Goal: Task Accomplishment & Management: Complete application form

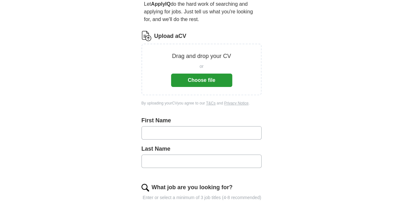
click at [207, 74] on button "Choose file" at bounding box center [201, 80] width 61 height 13
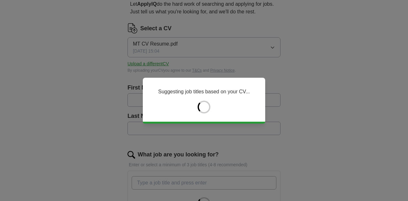
type input "*******"
type input "********"
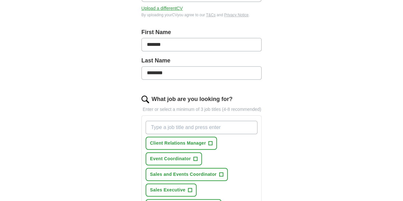
scroll to position [127, 0]
click at [197, 156] on span "+" at bounding box center [195, 158] width 4 height 5
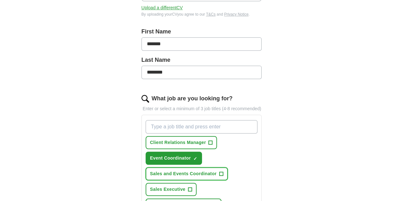
click at [202, 167] on button "Sales and Events Coordinator +" at bounding box center [187, 173] width 82 height 13
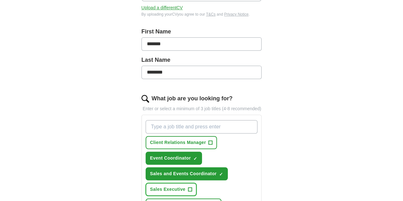
click at [192, 187] on span "+" at bounding box center [190, 189] width 4 height 5
click at [213, 201] on span "+" at bounding box center [215, 205] width 4 height 5
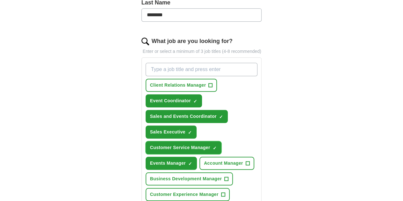
scroll to position [191, 0]
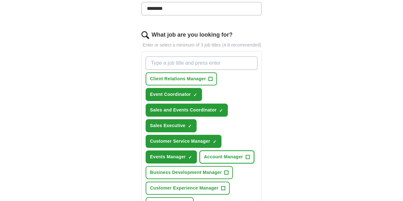
click at [199, 150] on button "Account Manager +" at bounding box center [226, 156] width 55 height 13
click at [221, 186] on span "+" at bounding box center [223, 188] width 4 height 5
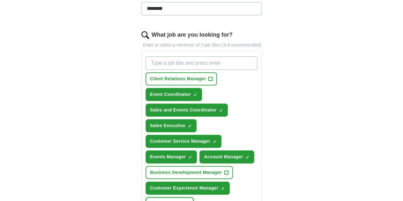
click at [194, 197] on button "Sales Manager +" at bounding box center [170, 203] width 48 height 13
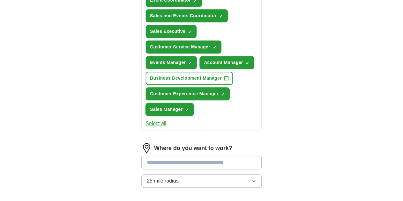
scroll to position [287, 0]
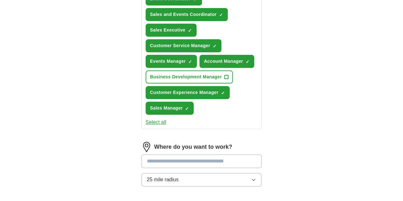
click at [182, 155] on input at bounding box center [201, 161] width 120 height 13
type input "*"
click at [182, 173] on button "25 mile radius" at bounding box center [201, 179] width 120 height 13
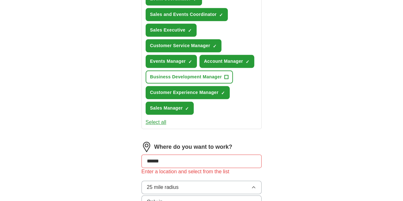
click at [172, 155] on input "******" at bounding box center [201, 161] width 120 height 13
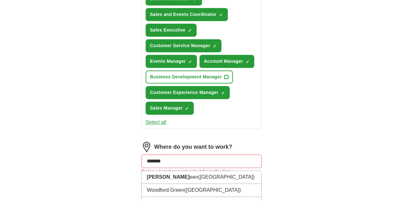
type input "********"
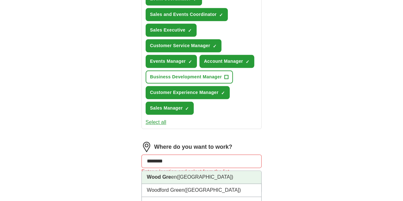
click at [188, 174] on span "([GEOGRAPHIC_DATA])" at bounding box center [205, 176] width 56 height 5
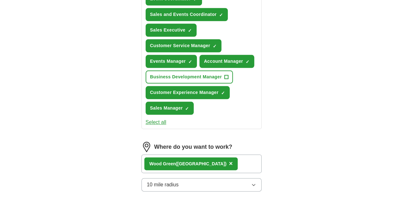
click at [185, 178] on button "10 mile radius" at bounding box center [201, 184] width 120 height 13
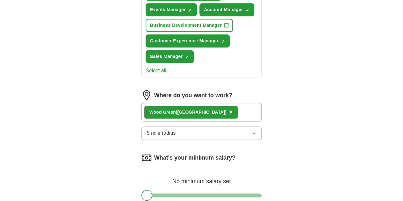
scroll to position [382, 0]
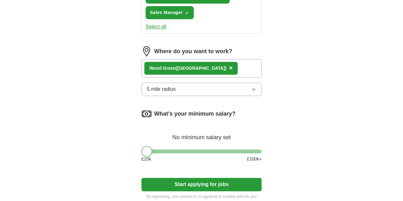
drag, startPoint x: 215, startPoint y: 101, endPoint x: 214, endPoint y: 95, distance: 6.3
click at [215, 156] on div "£ 20 k £ 100 k+" at bounding box center [201, 159] width 120 height 7
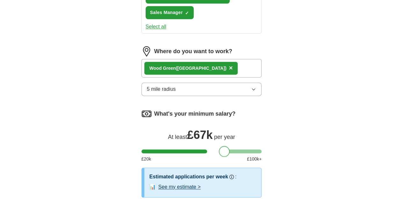
click at [214, 149] on div at bounding box center [201, 151] width 120 height 4
drag, startPoint x: 188, startPoint y: 96, endPoint x: 165, endPoint y: 98, distance: 23.3
click at [168, 146] on div at bounding box center [173, 151] width 11 height 11
select select "**"
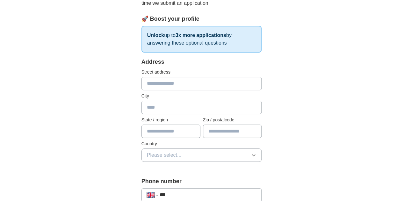
scroll to position [96, 0]
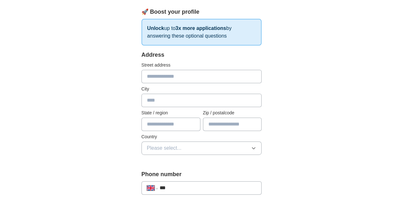
click at [199, 73] on input "text" at bounding box center [201, 76] width 120 height 13
type input "**********"
type input "******"
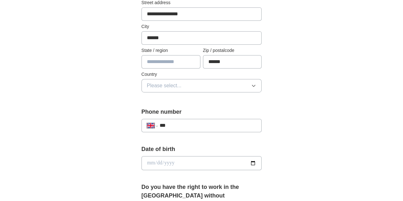
scroll to position [159, 0]
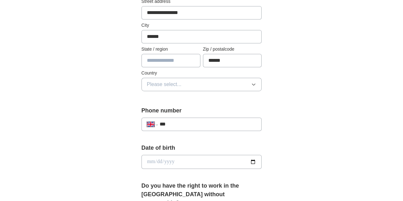
click at [182, 84] on button "Please select..." at bounding box center [201, 84] width 120 height 13
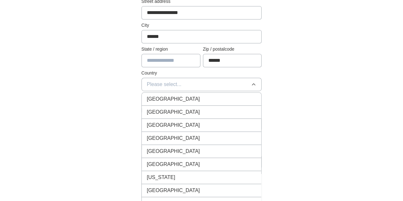
click at [176, 100] on div "[GEOGRAPHIC_DATA]" at bounding box center [202, 99] width 110 height 8
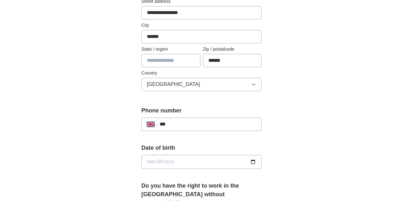
click at [170, 123] on input "***" at bounding box center [208, 124] width 97 height 8
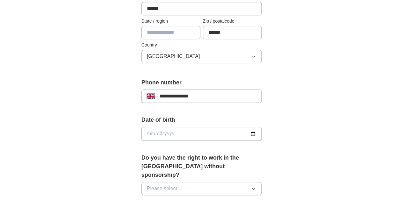
scroll to position [223, 0]
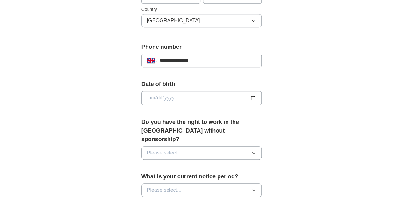
type input "**********"
drag, startPoint x: 160, startPoint y: 90, endPoint x: 161, endPoint y: 95, distance: 5.5
click at [160, 90] on div "Date of birth" at bounding box center [201, 95] width 120 height 30
click at [161, 98] on input "date" at bounding box center [201, 98] width 120 height 14
click at [262, 97] on input "date" at bounding box center [201, 98] width 120 height 14
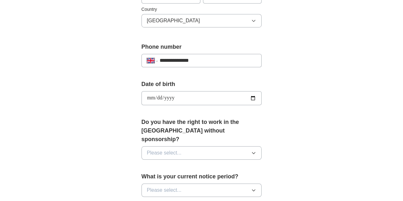
type input "**********"
click at [162, 149] on span "Please select..." at bounding box center [164, 153] width 35 height 8
click at [147, 164] on div "Yes" at bounding box center [202, 168] width 110 height 8
click at [159, 186] on span "Please select..." at bounding box center [164, 190] width 35 height 8
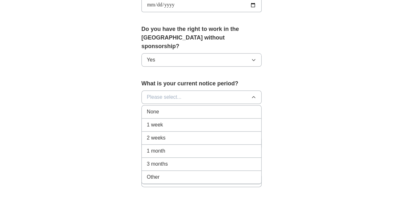
scroll to position [319, 0]
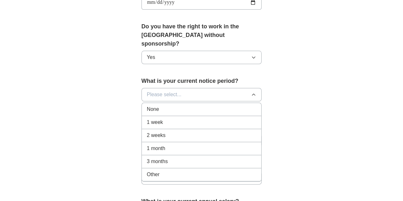
click at [150, 103] on li "None" at bounding box center [202, 109] width 120 height 13
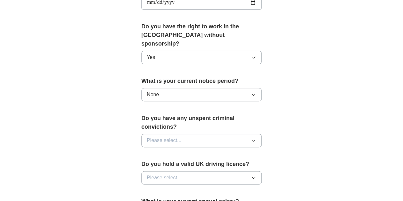
click at [162, 137] on span "Please select..." at bounding box center [164, 141] width 35 height 8
click at [158, 164] on div "No" at bounding box center [202, 168] width 110 height 8
click at [156, 174] on span "Please select..." at bounding box center [164, 178] width 35 height 8
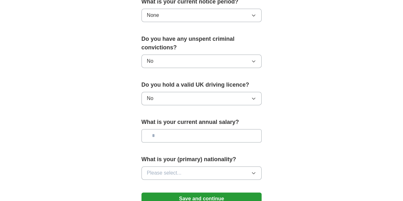
scroll to position [414, 0]
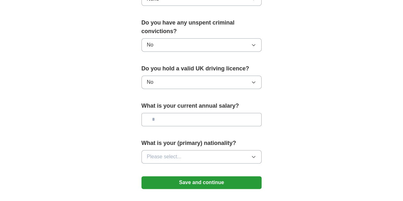
click at [154, 113] on input "text" at bounding box center [201, 119] width 120 height 13
click at [166, 150] on button "Please select..." at bounding box center [201, 156] width 120 height 13
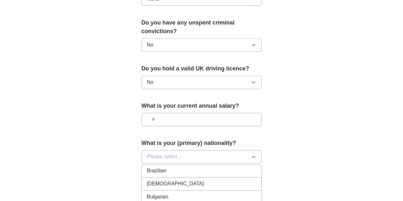
scroll to position [350, 0]
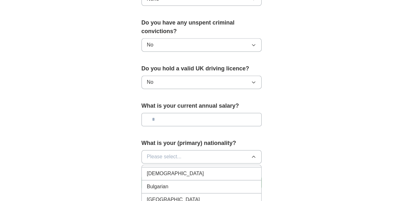
click at [167, 183] on div "Bulgarian" at bounding box center [202, 187] width 110 height 8
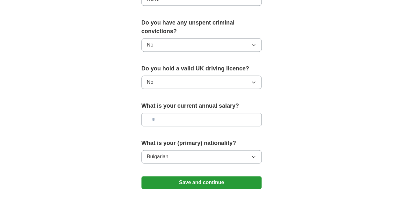
click at [194, 176] on button "Save and continue" at bounding box center [201, 182] width 120 height 13
